Goal: Find specific page/section: Find specific page/section

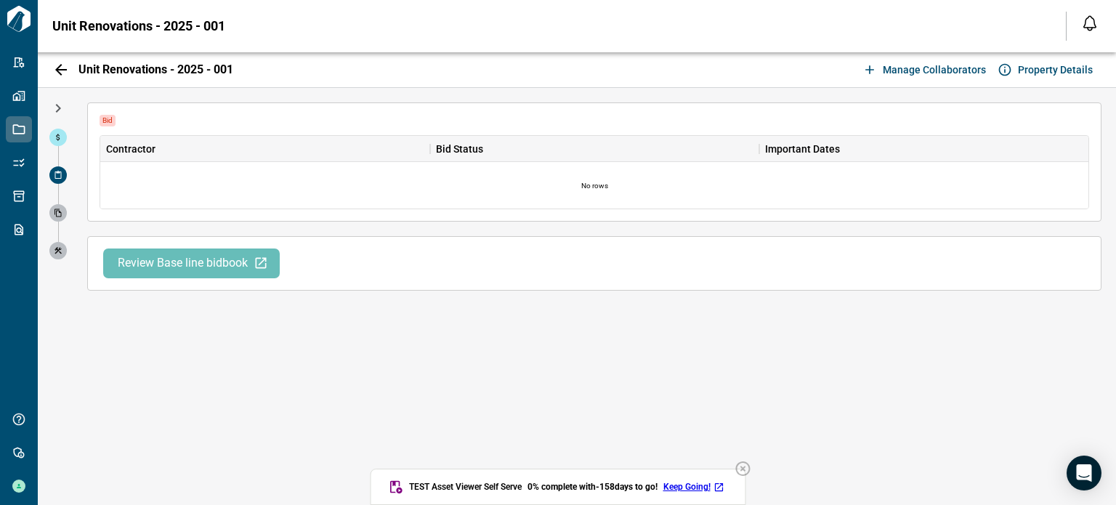
click at [750, 468] on icon "button" at bounding box center [743, 468] width 17 height 17
